Goal: Task Accomplishment & Management: Use online tool/utility

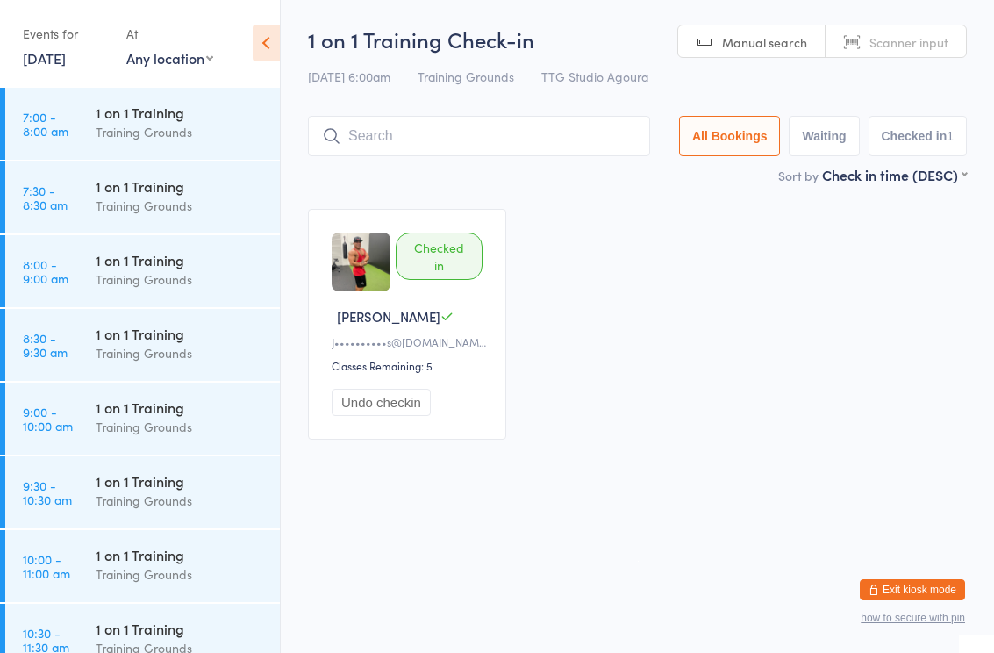
scroll to position [470, 0]
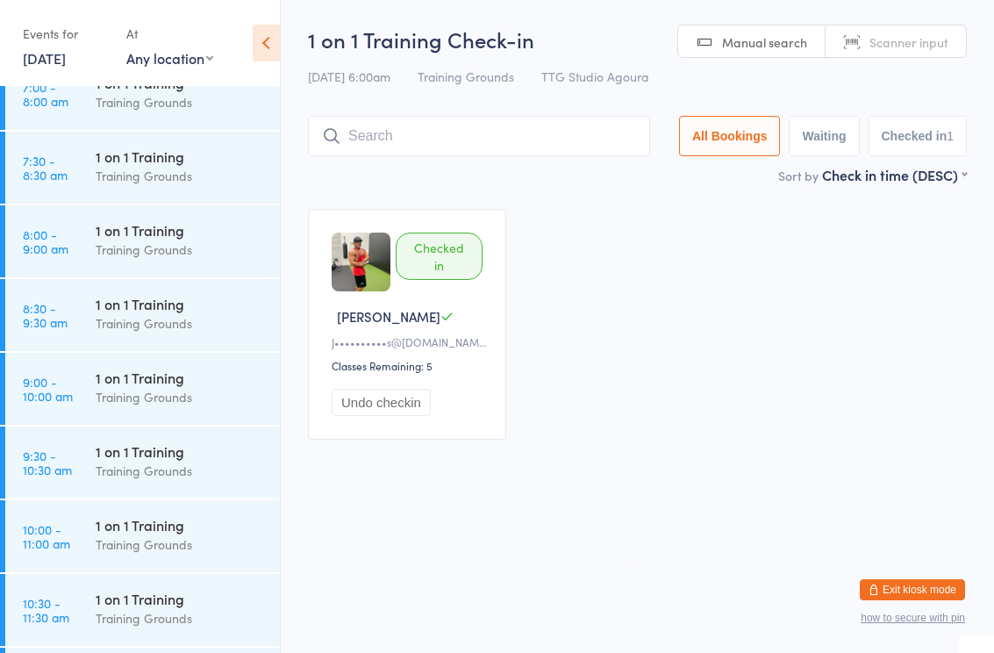
click at [183, 245] on div "Training Grounds" at bounding box center [180, 249] width 169 height 20
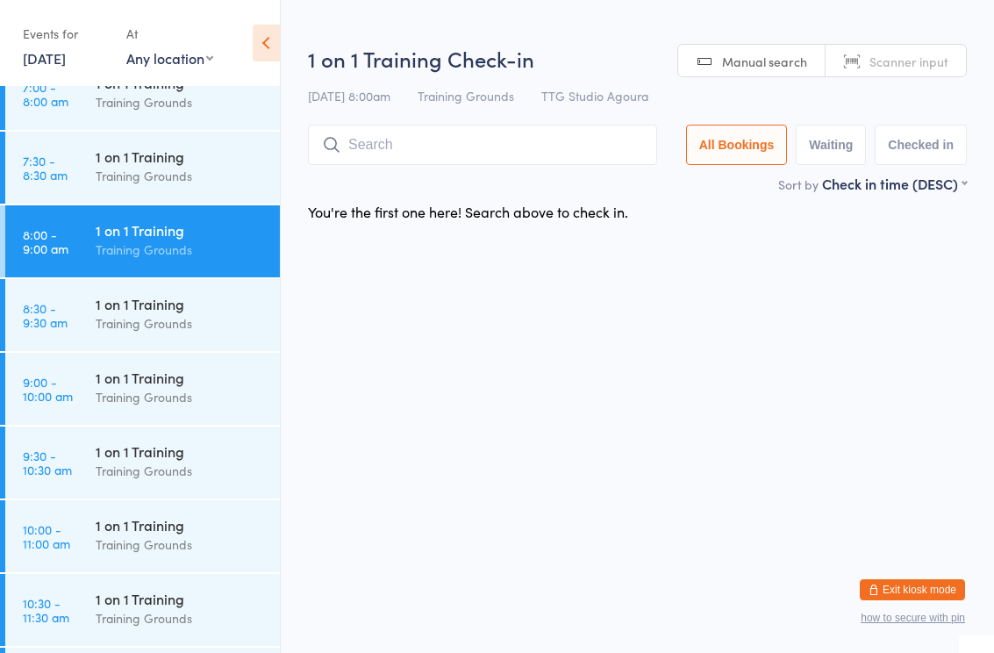
click at [544, 149] on input "search" at bounding box center [482, 145] width 349 height 40
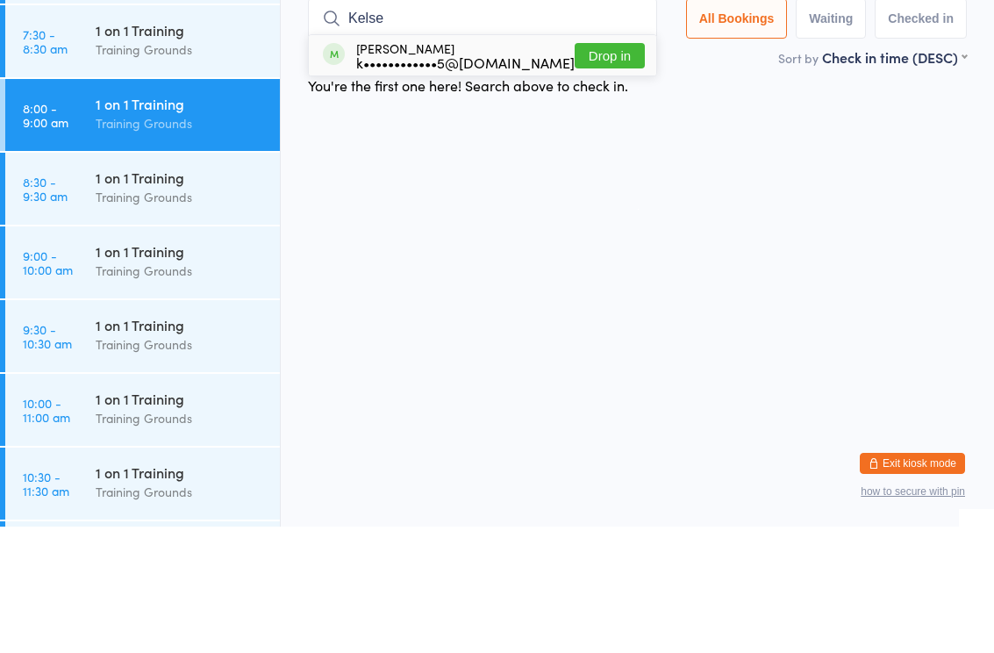
type input "Kelse"
click at [625, 169] on button "Drop in" at bounding box center [610, 181] width 70 height 25
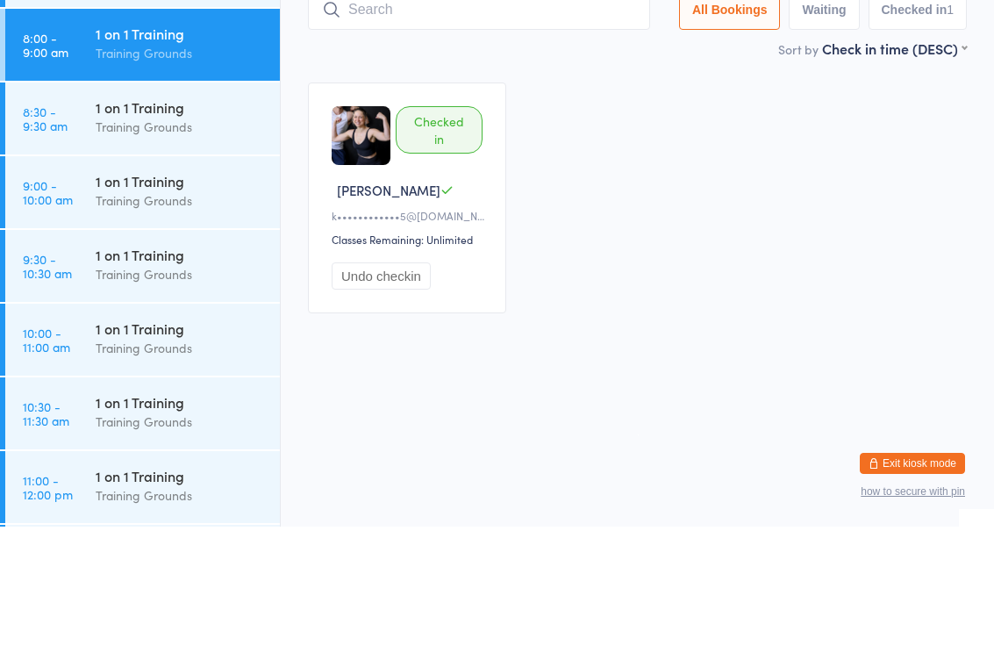
scroll to position [585, 0]
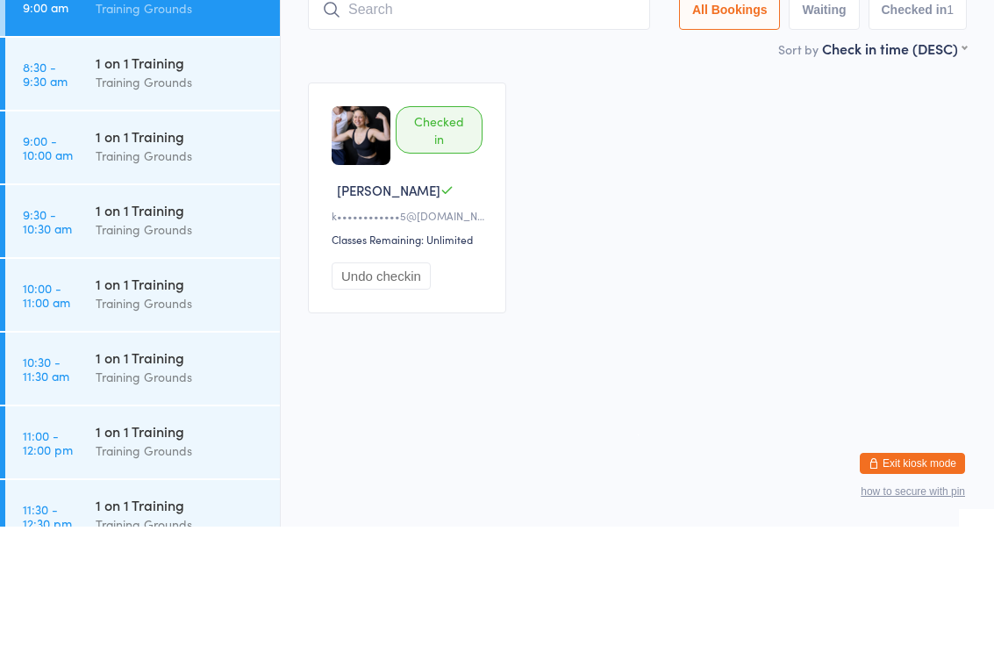
click at [187, 272] on div "Training Grounds" at bounding box center [180, 282] width 169 height 20
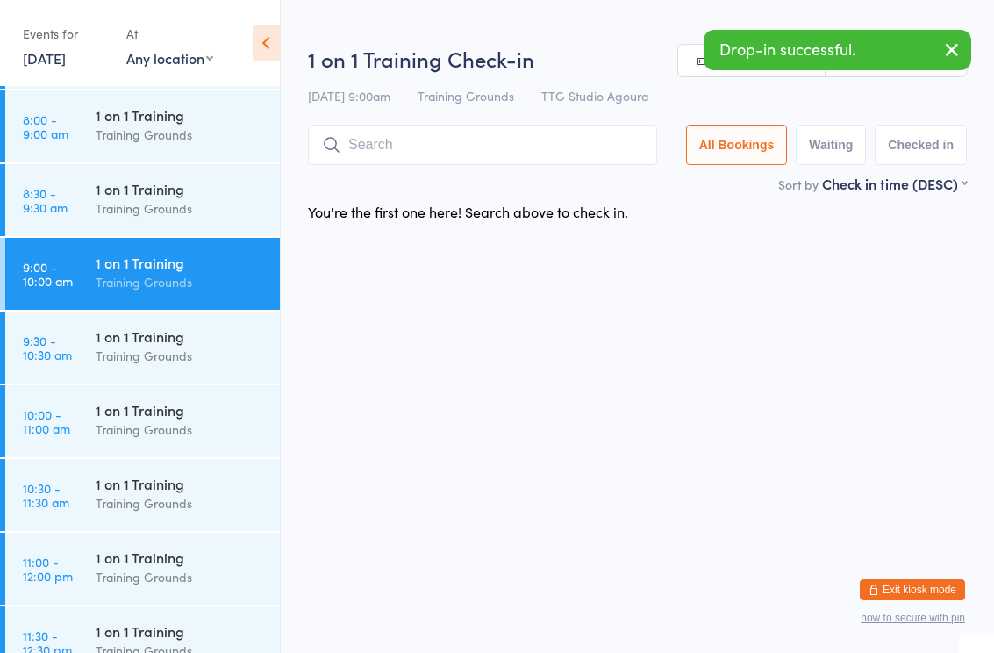
click at [476, 153] on input "search" at bounding box center [482, 145] width 349 height 40
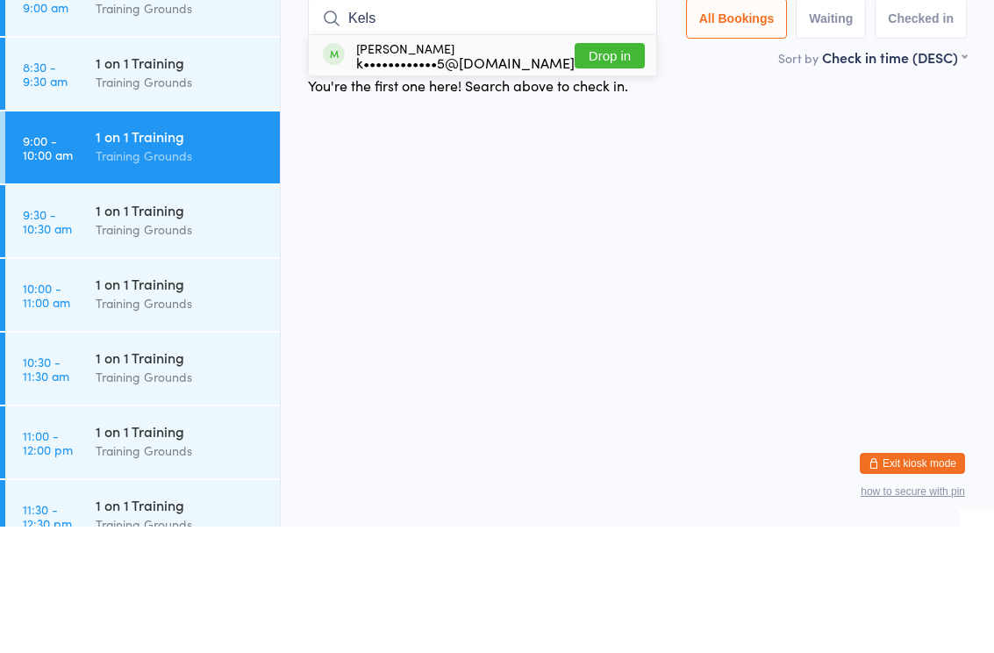
type input "Kels"
click at [611, 169] on button "Drop in" at bounding box center [610, 181] width 70 height 25
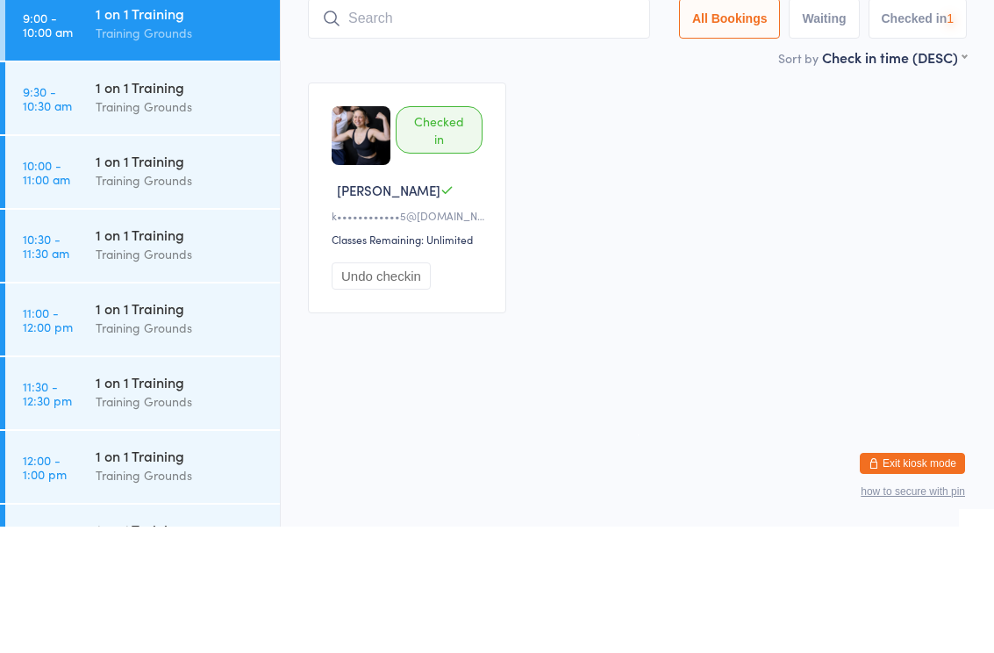
scroll to position [721, 0]
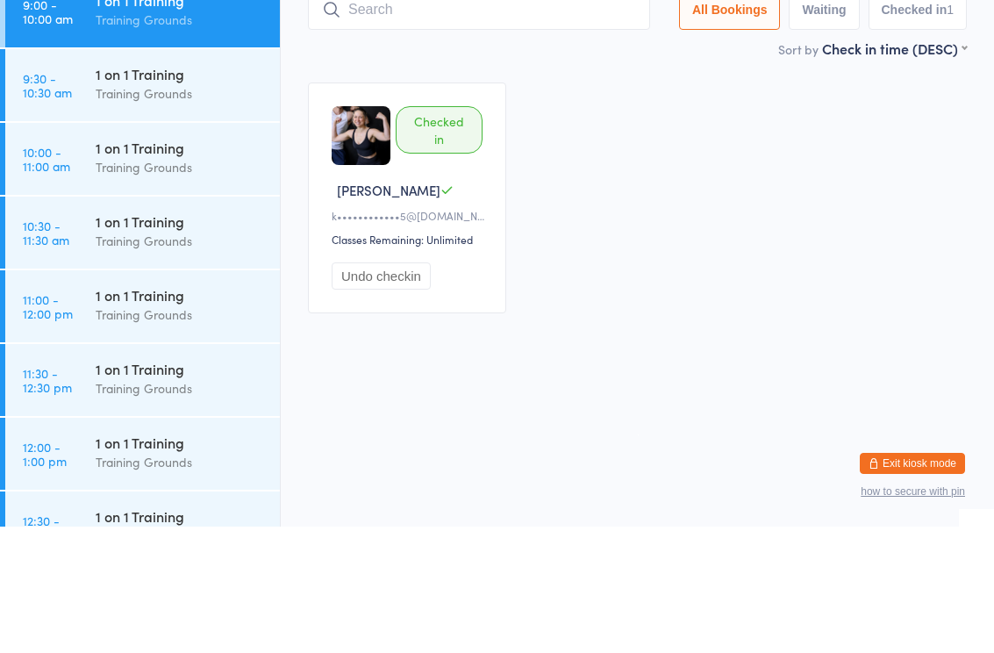
click at [180, 249] on div "1 on 1 Training Training Grounds" at bounding box center [188, 283] width 184 height 69
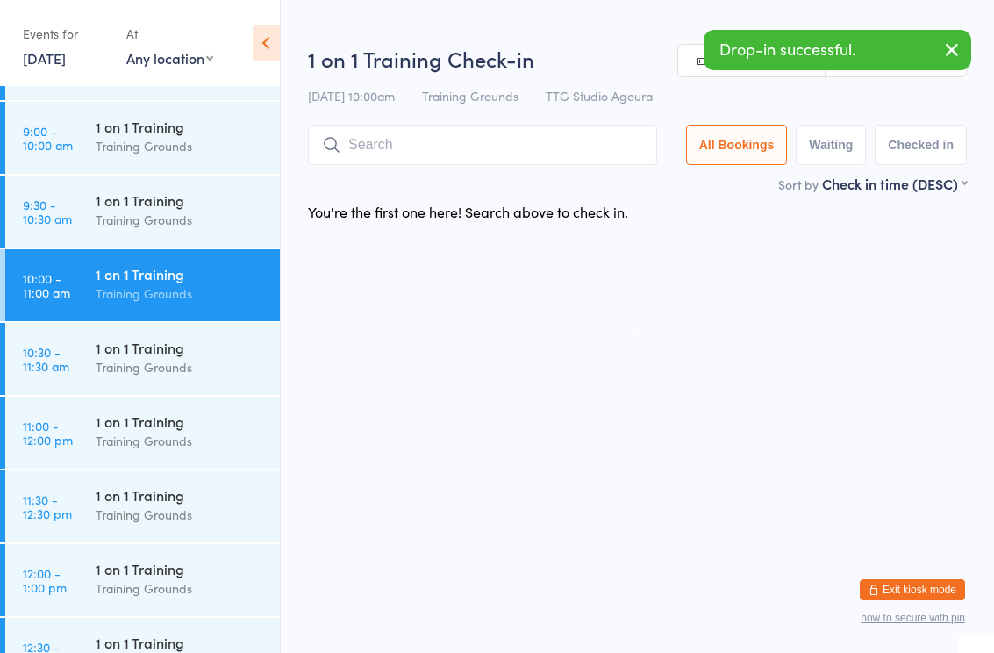
click at [555, 148] on input "search" at bounding box center [482, 145] width 349 height 40
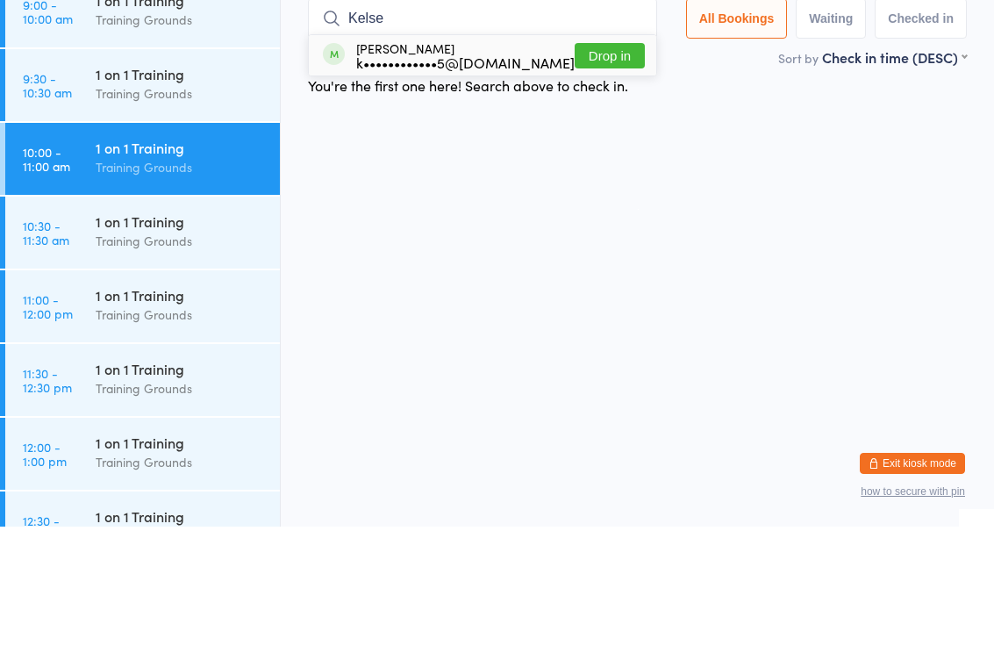
type input "Kelse"
click at [614, 169] on button "Drop in" at bounding box center [610, 181] width 70 height 25
